Goal: Task Accomplishment & Management: Use online tool/utility

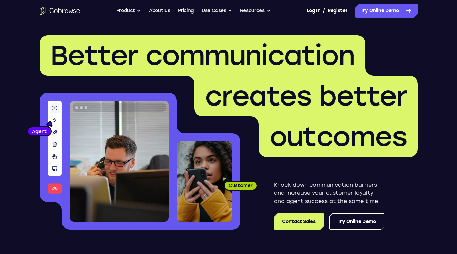
click at [362, 233] on header "Better communication creates better outcomes Customer Agent Agent Knock down co…" at bounding box center [229, 135] width 433 height 227
click at [360, 228] on link "Try Online Demo" at bounding box center [357, 221] width 55 height 16
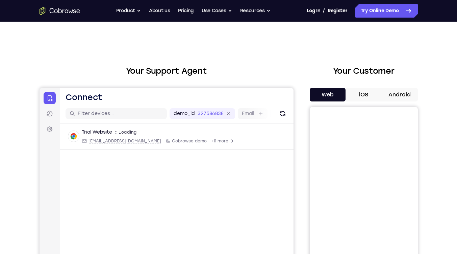
click at [396, 94] on button "Android" at bounding box center [400, 95] width 36 height 14
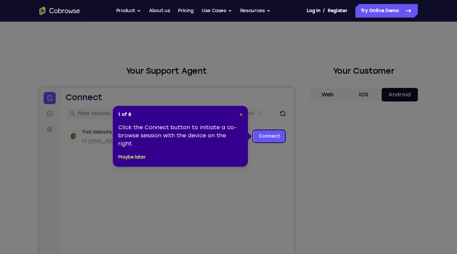
click at [240, 116] on span "×" at bounding box center [241, 115] width 3 height 6
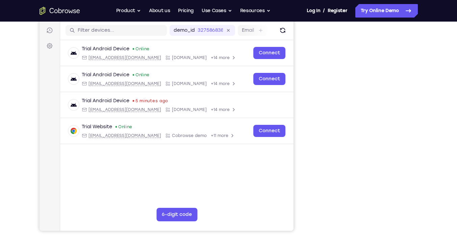
scroll to position [82, 0]
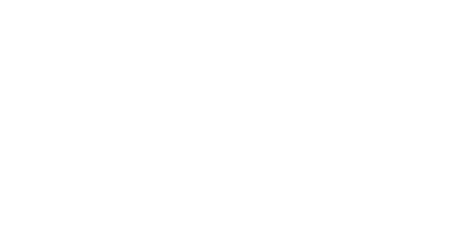
click at [413, 152] on div at bounding box center [364, 128] width 108 height 208
click at [423, 169] on div "Your Support Agent Your Customer Web iOS Android Next Steps We’d be happy to gi…" at bounding box center [229, 162] width 433 height 446
click at [423, 183] on div "Your Support Agent Your Customer Web iOS Android Next Steps We’d be happy to gi…" at bounding box center [229, 162] width 433 height 446
click at [423, 197] on div "Your Support Agent Your Customer Web iOS Android Next Steps We’d be happy to gi…" at bounding box center [229, 162] width 433 height 446
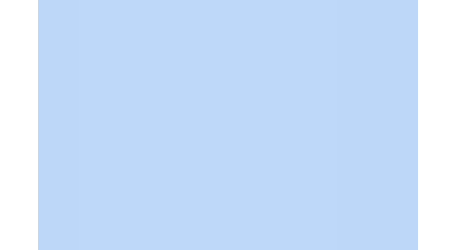
click at [423, 211] on div "Your Support Agent Your Customer Web iOS Android Next Steps We’d be happy to gi…" at bounding box center [229, 162] width 433 height 446
